Goal: Transaction & Acquisition: Purchase product/service

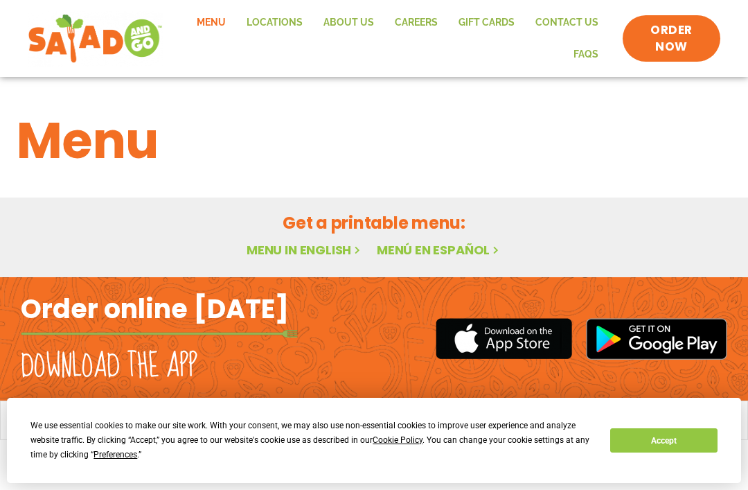
click at [701, 434] on button "Accept" at bounding box center [663, 440] width 107 height 24
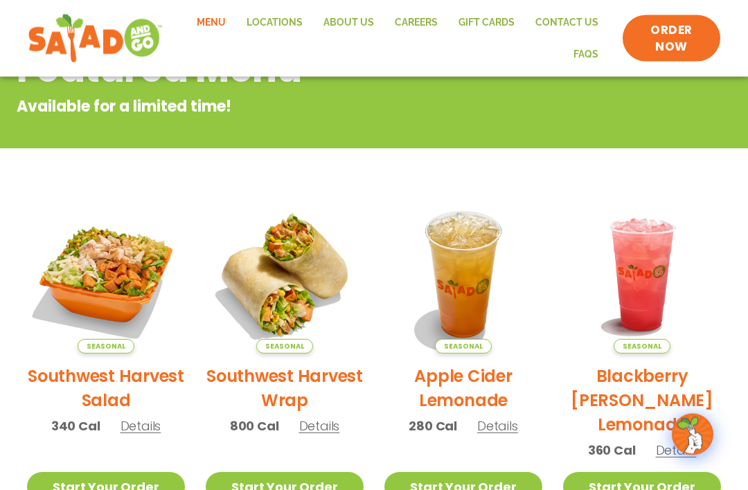
scroll to position [208, 0]
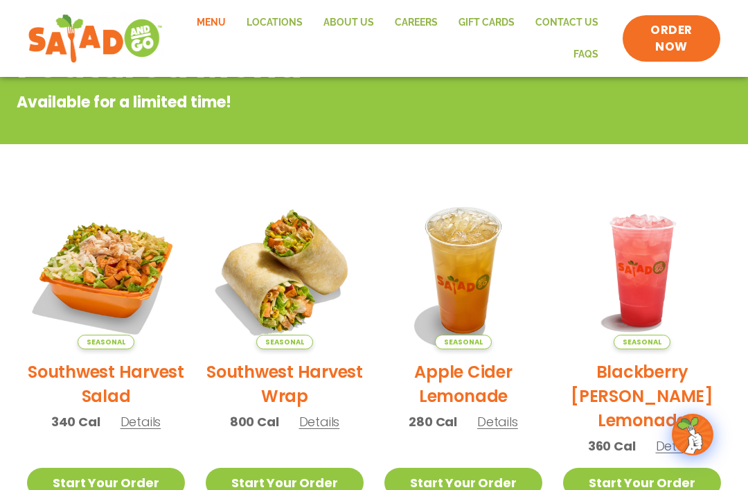
click at [297, 484] on link "Start Your Order" at bounding box center [285, 483] width 158 height 30
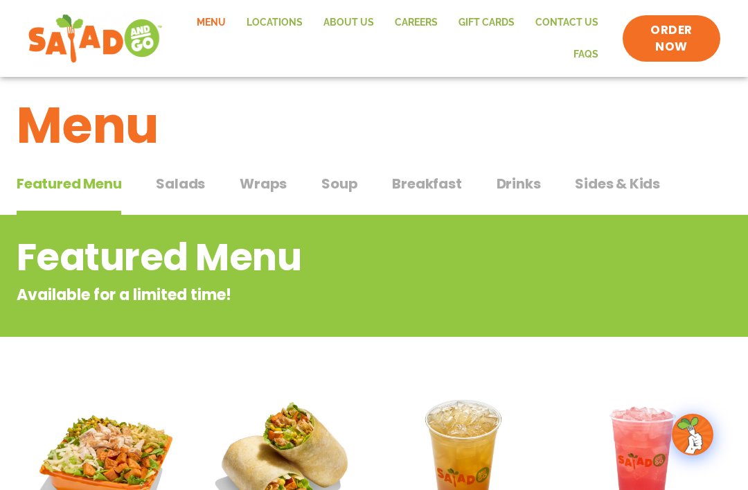
scroll to position [14, 0]
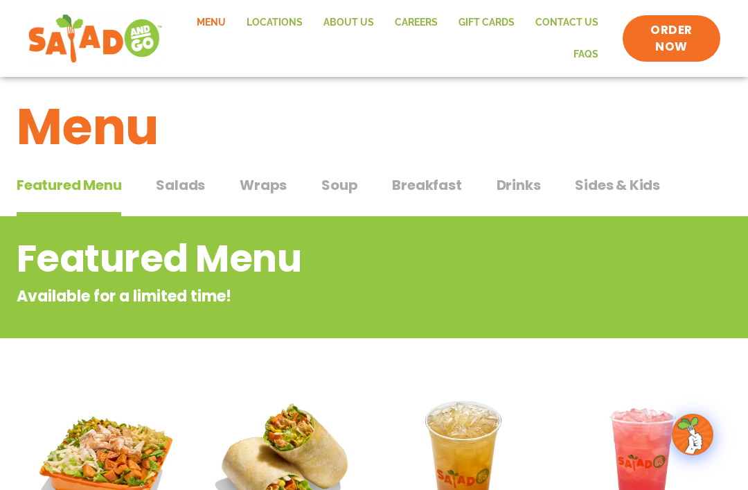
click at [269, 184] on span "Wraps" at bounding box center [263, 185] width 47 height 21
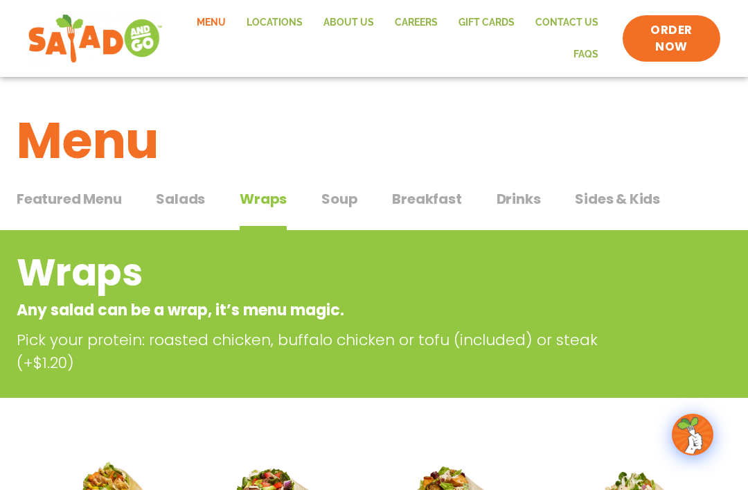
click at [574, 12] on link "Contact Us" at bounding box center [567, 23] width 84 height 32
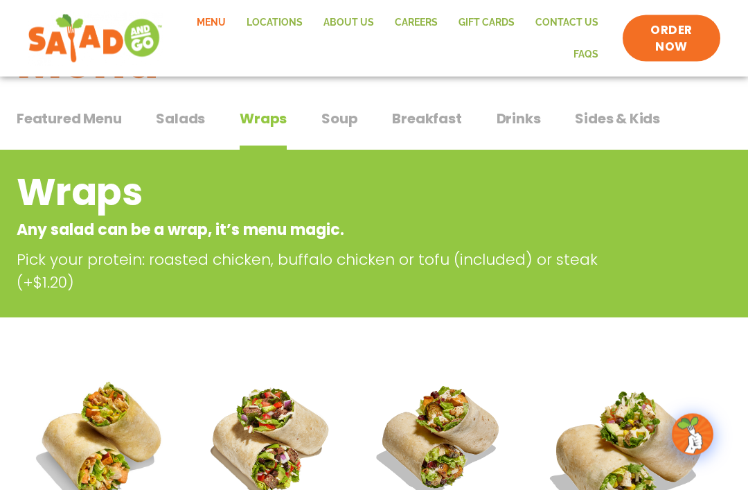
scroll to position [42, 0]
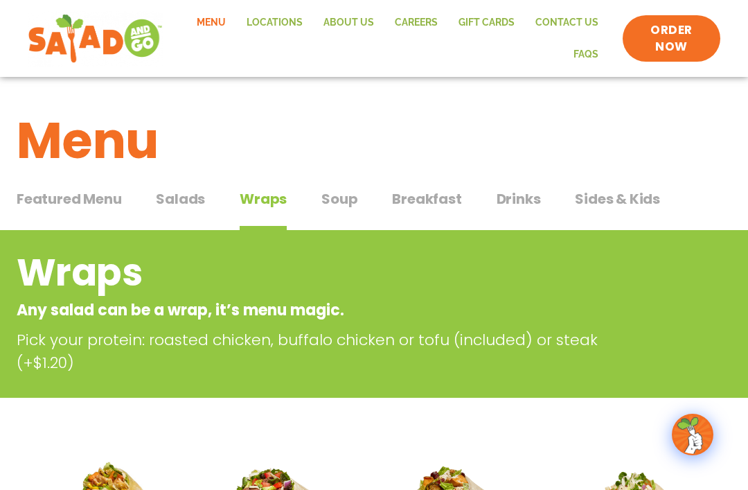
scroll to position [977, 0]
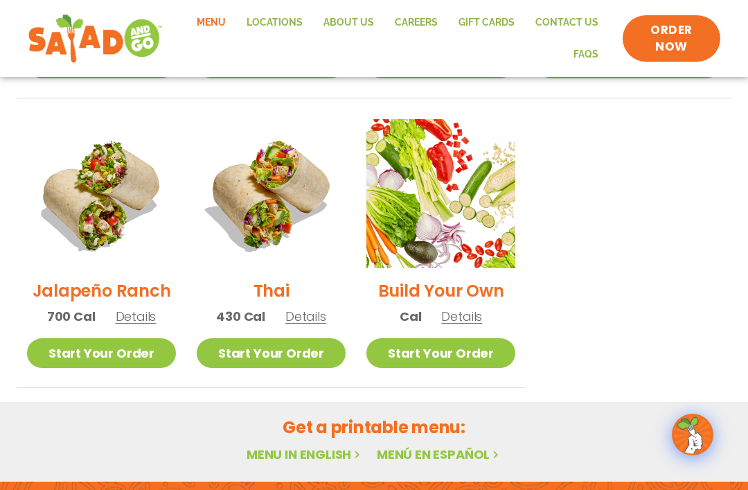
click at [671, 41] on span "ORDER NOW" at bounding box center [672, 38] width 70 height 33
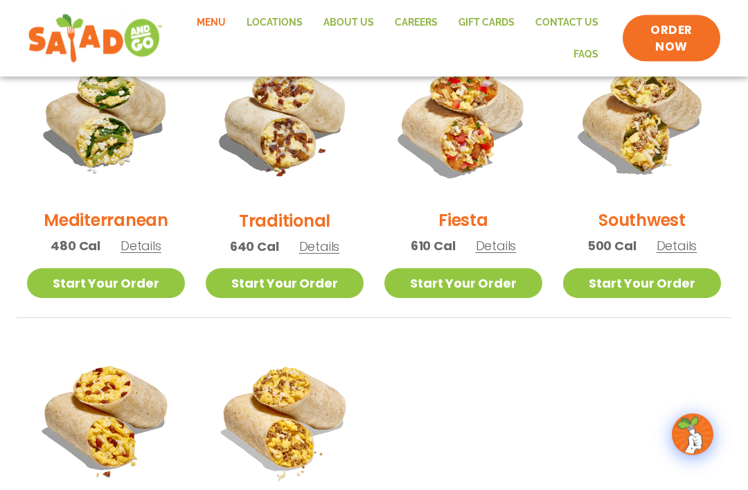
scroll to position [336, 0]
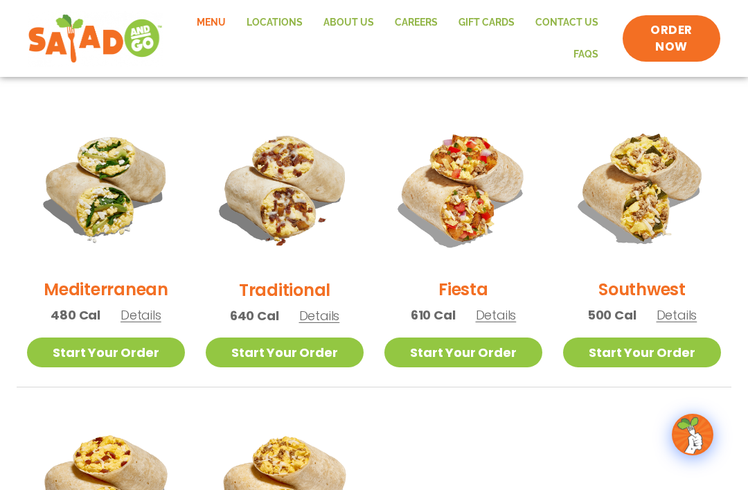
click at [305, 349] on link "Start Your Order" at bounding box center [285, 352] width 158 height 30
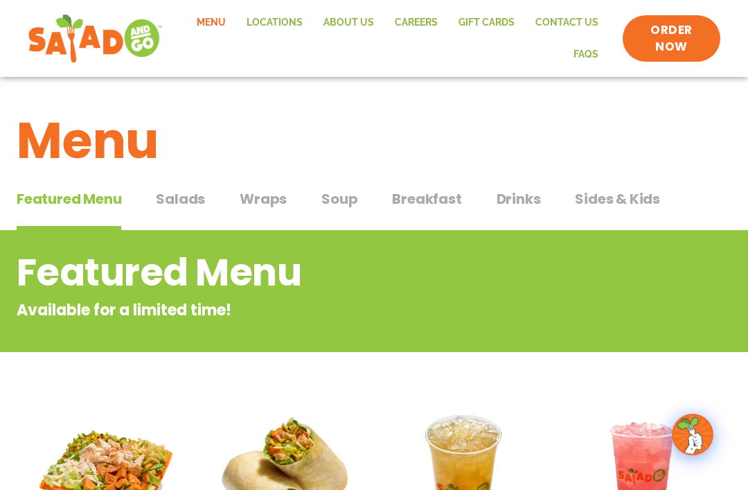
click at [491, 18] on link "GIFT CARDS" at bounding box center [486, 23] width 77 height 32
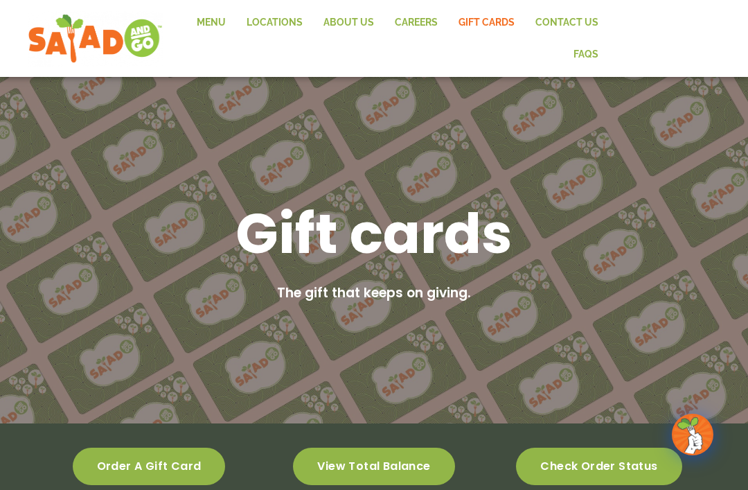
click at [169, 462] on span "Order a gift card" at bounding box center [149, 467] width 105 height 10
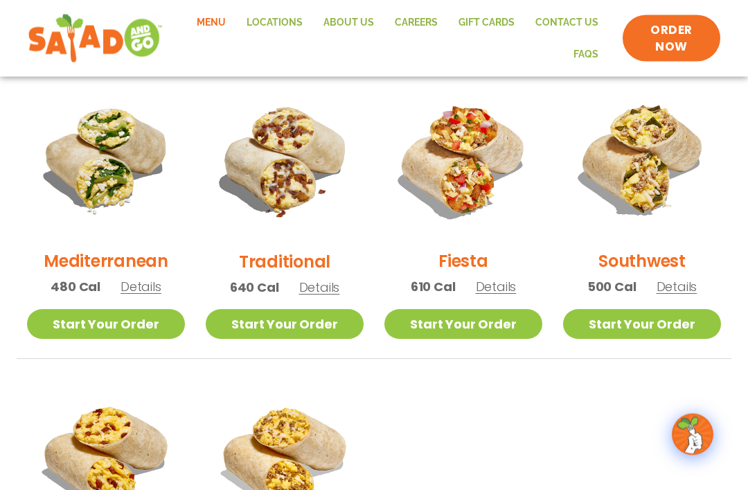
scroll to position [364, 0]
click at [299, 323] on link "Start Your Order" at bounding box center [285, 324] width 158 height 30
